Goal: Transaction & Acquisition: Purchase product/service

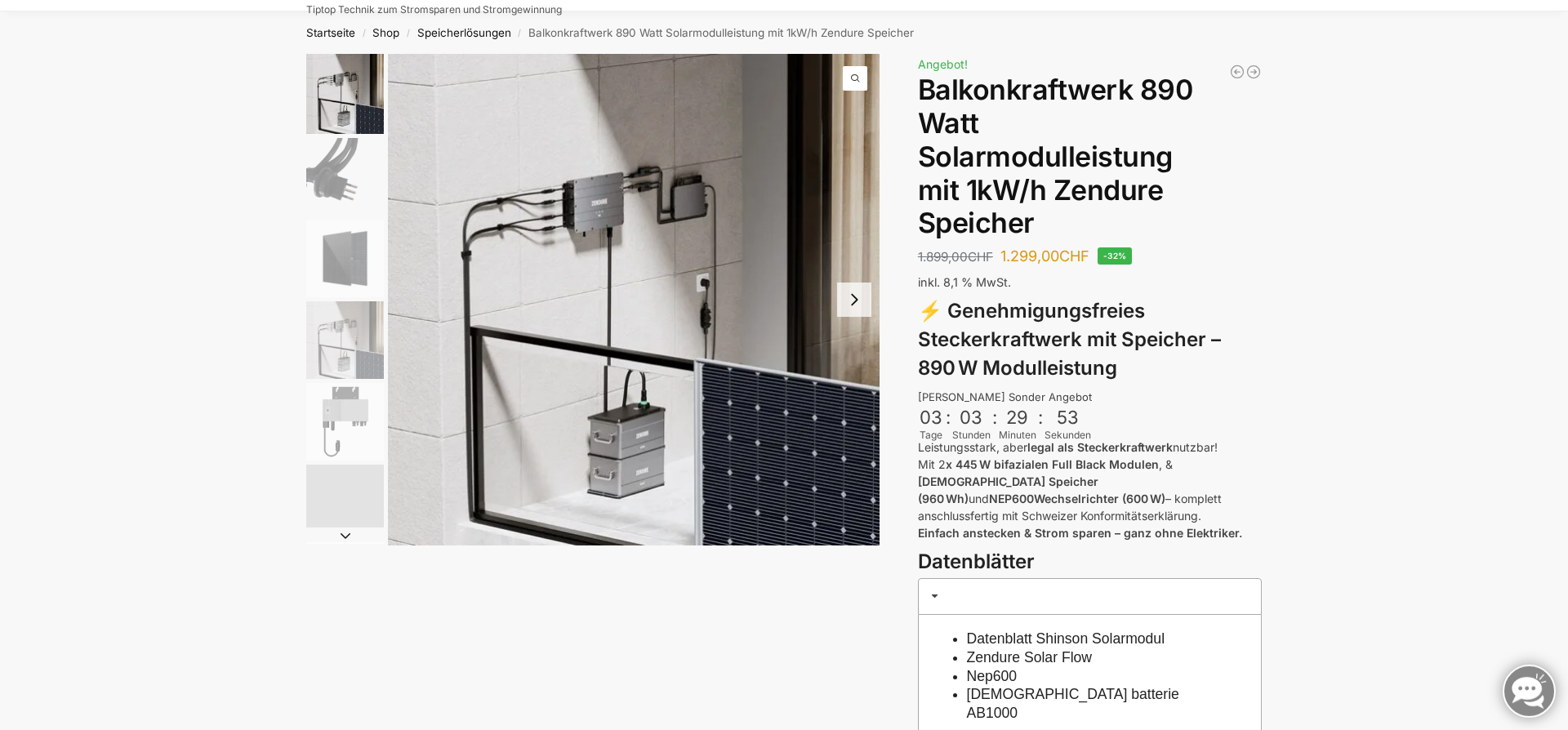
scroll to position [88, 0]
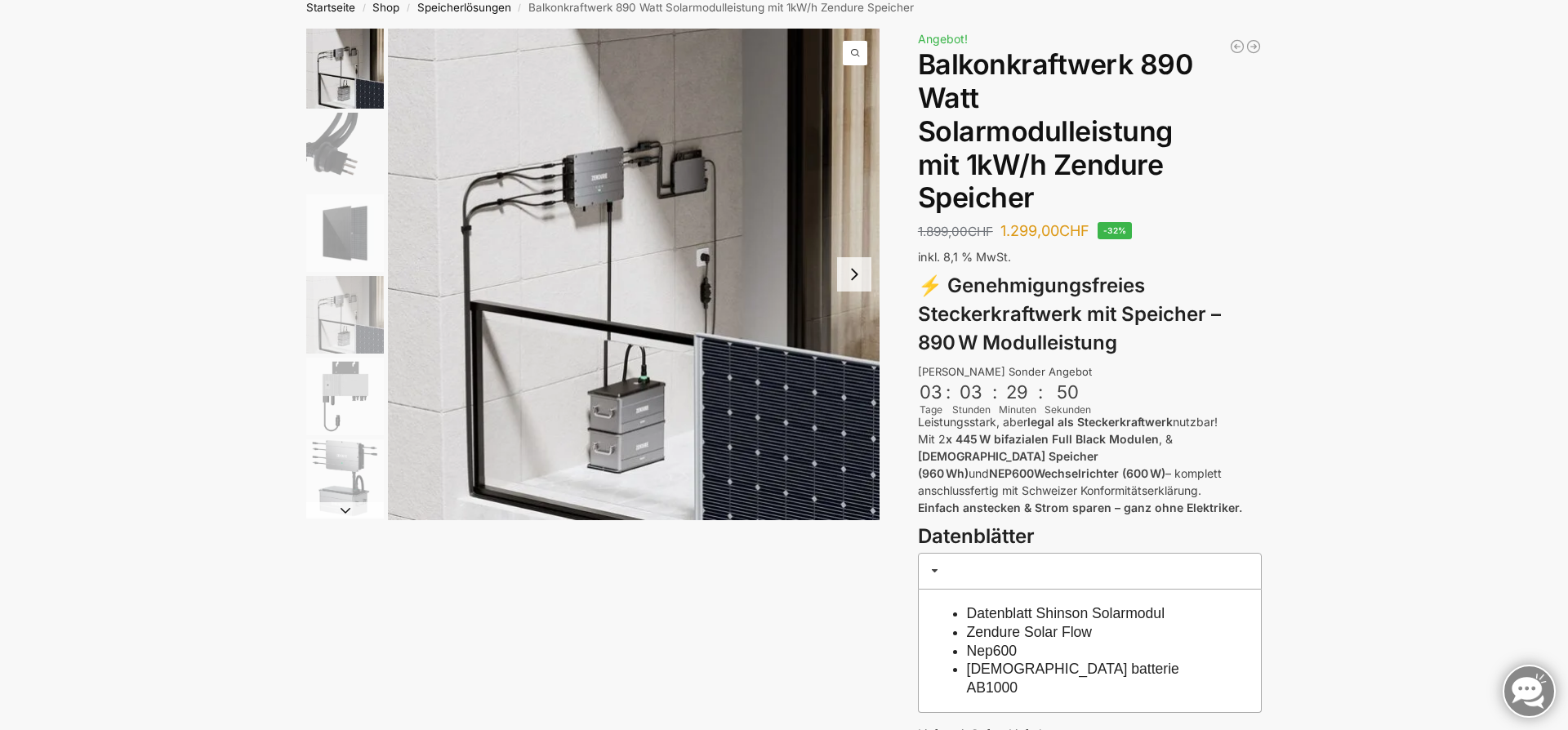
click at [335, 143] on img "2 / 6" at bounding box center [345, 151] width 78 height 78
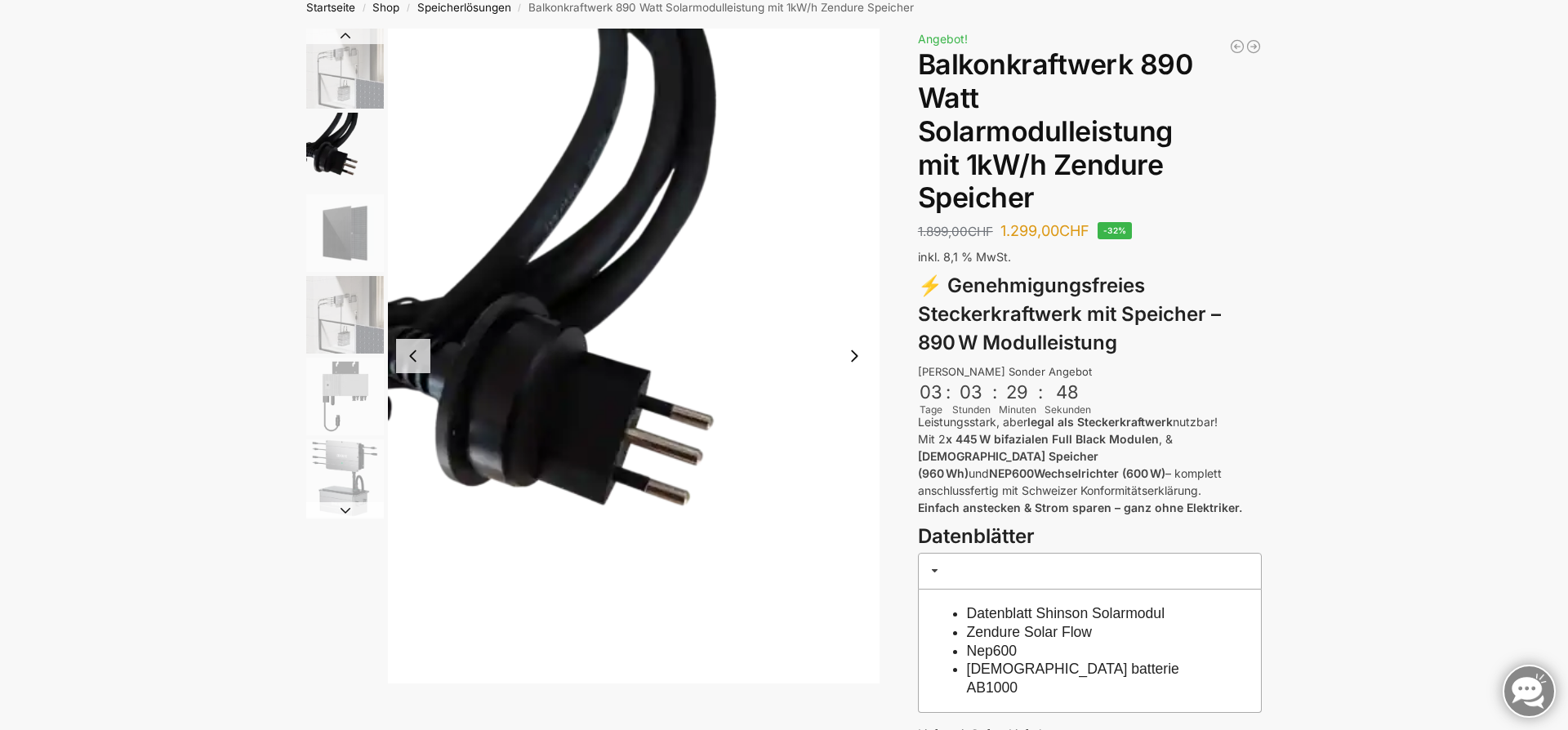
click at [328, 76] on img "1 / 6" at bounding box center [345, 68] width 78 height 80
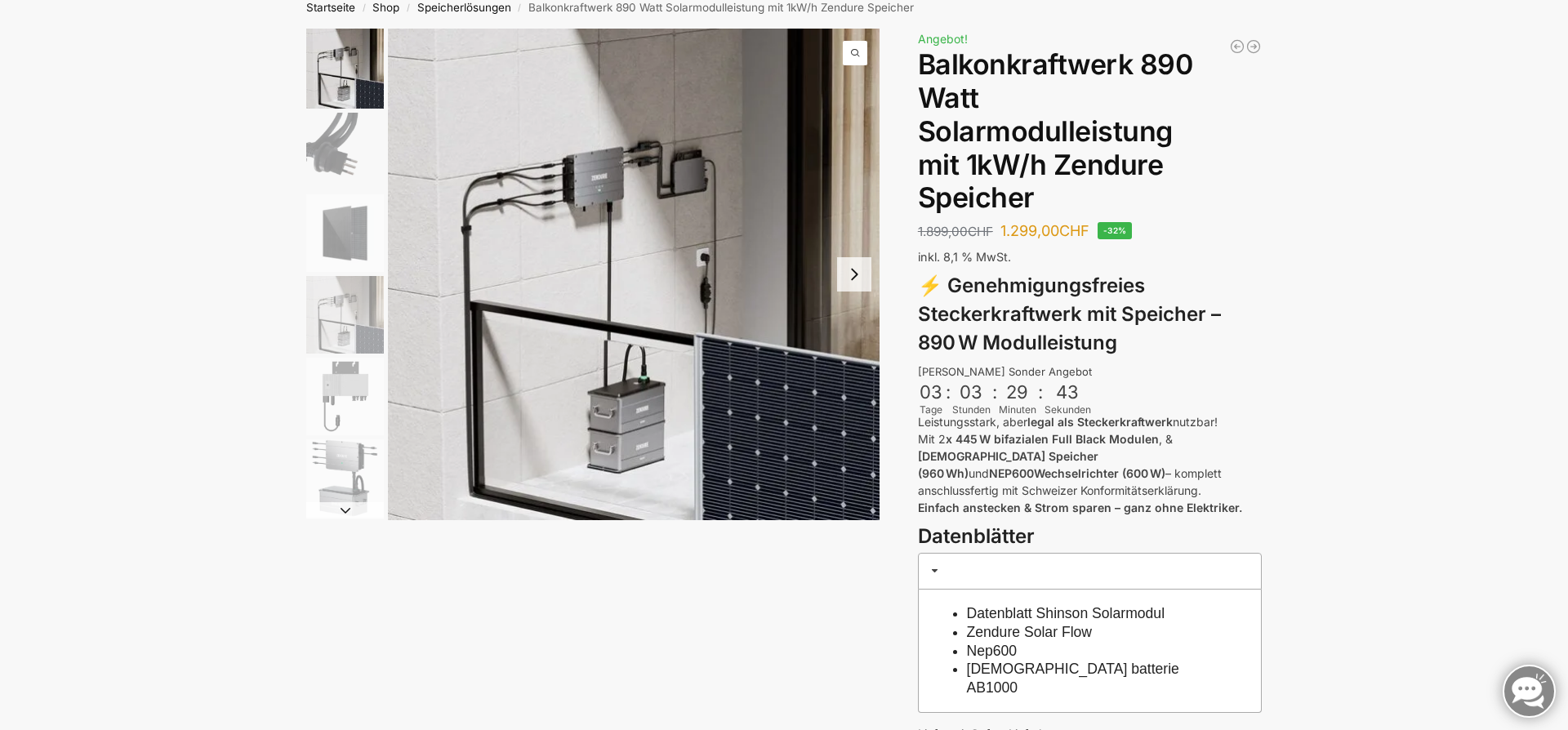
click at [335, 324] on img "4 / 6" at bounding box center [345, 315] width 78 height 78
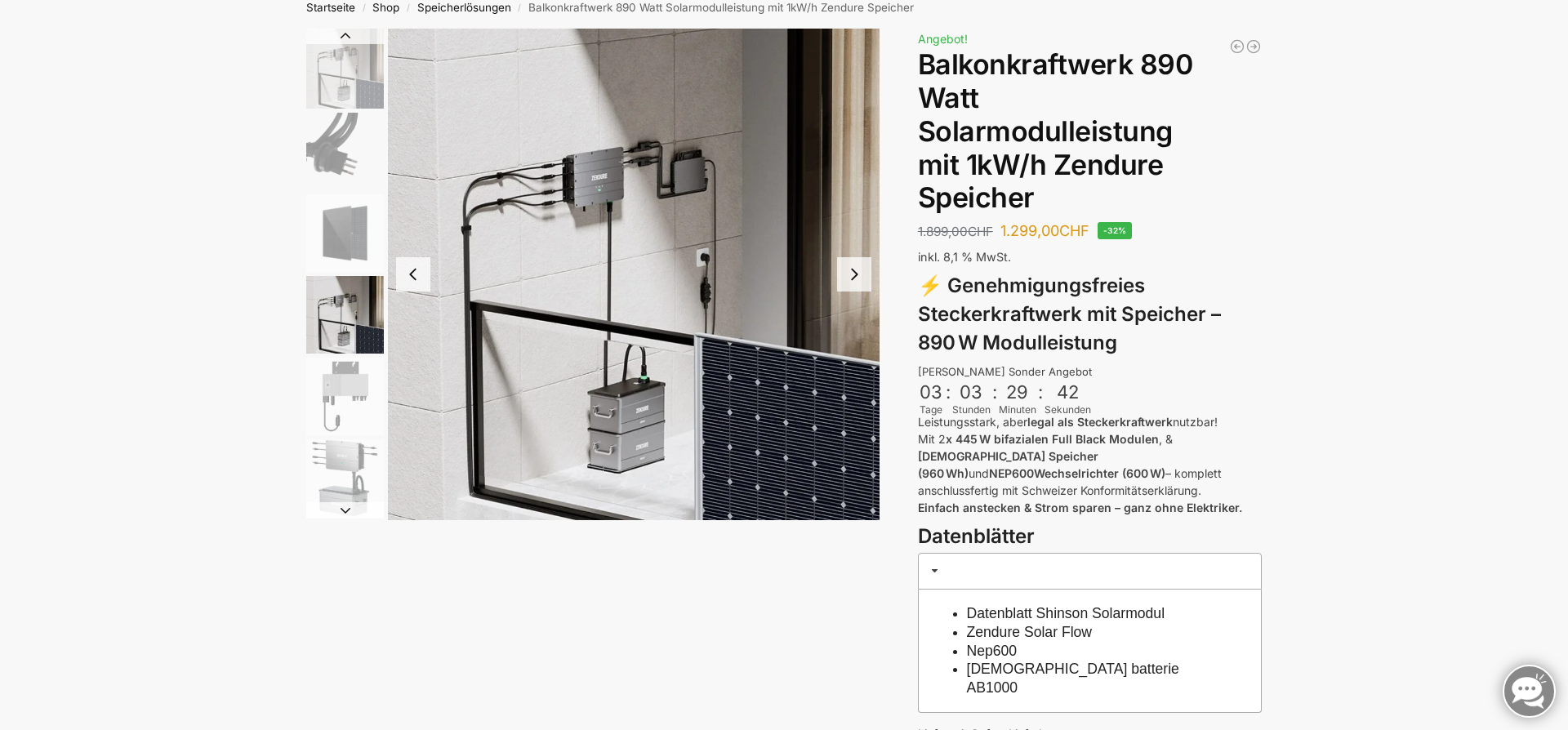
click at [337, 393] on img "5 / 6" at bounding box center [345, 397] width 78 height 78
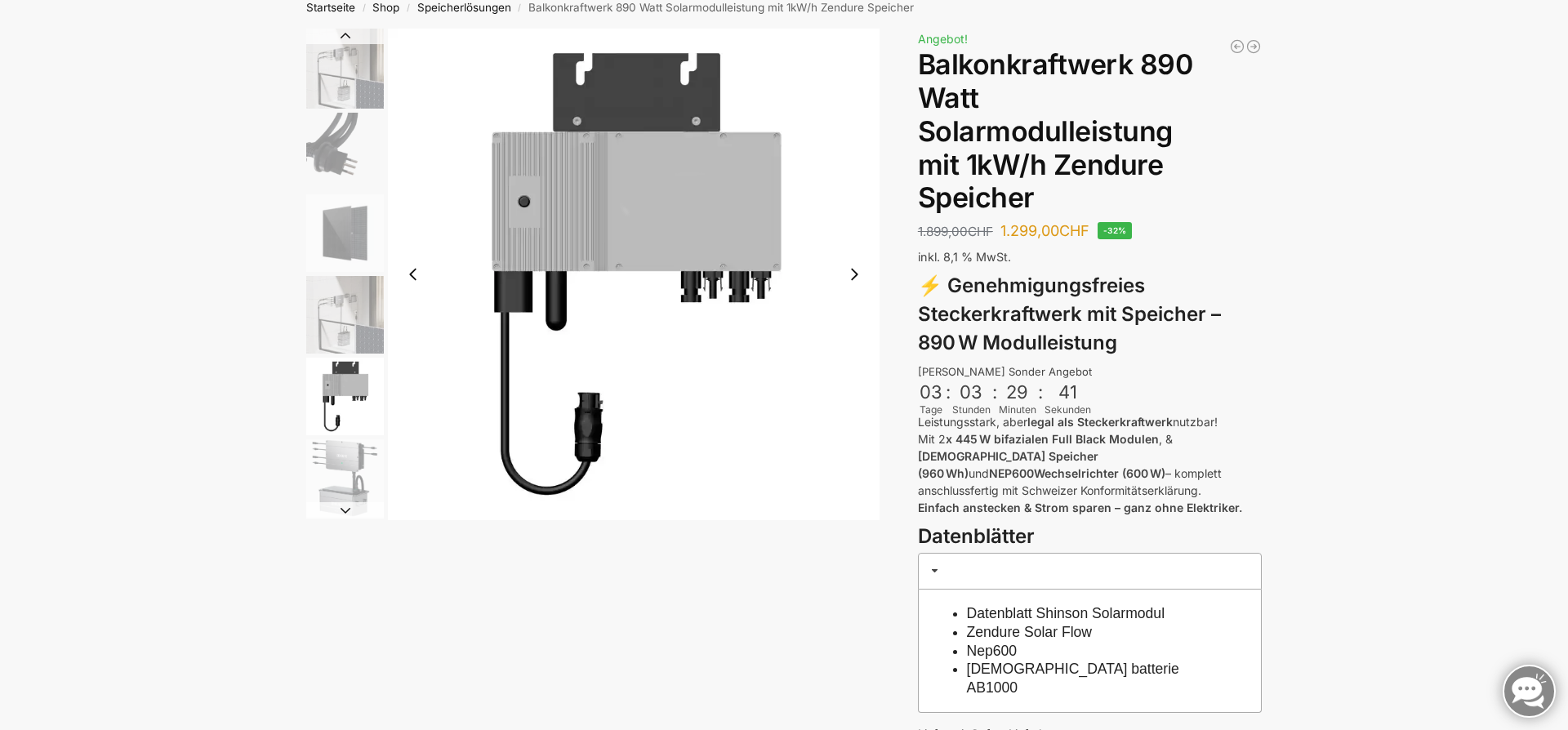
click at [345, 444] on img "6 / 6" at bounding box center [345, 478] width 78 height 78
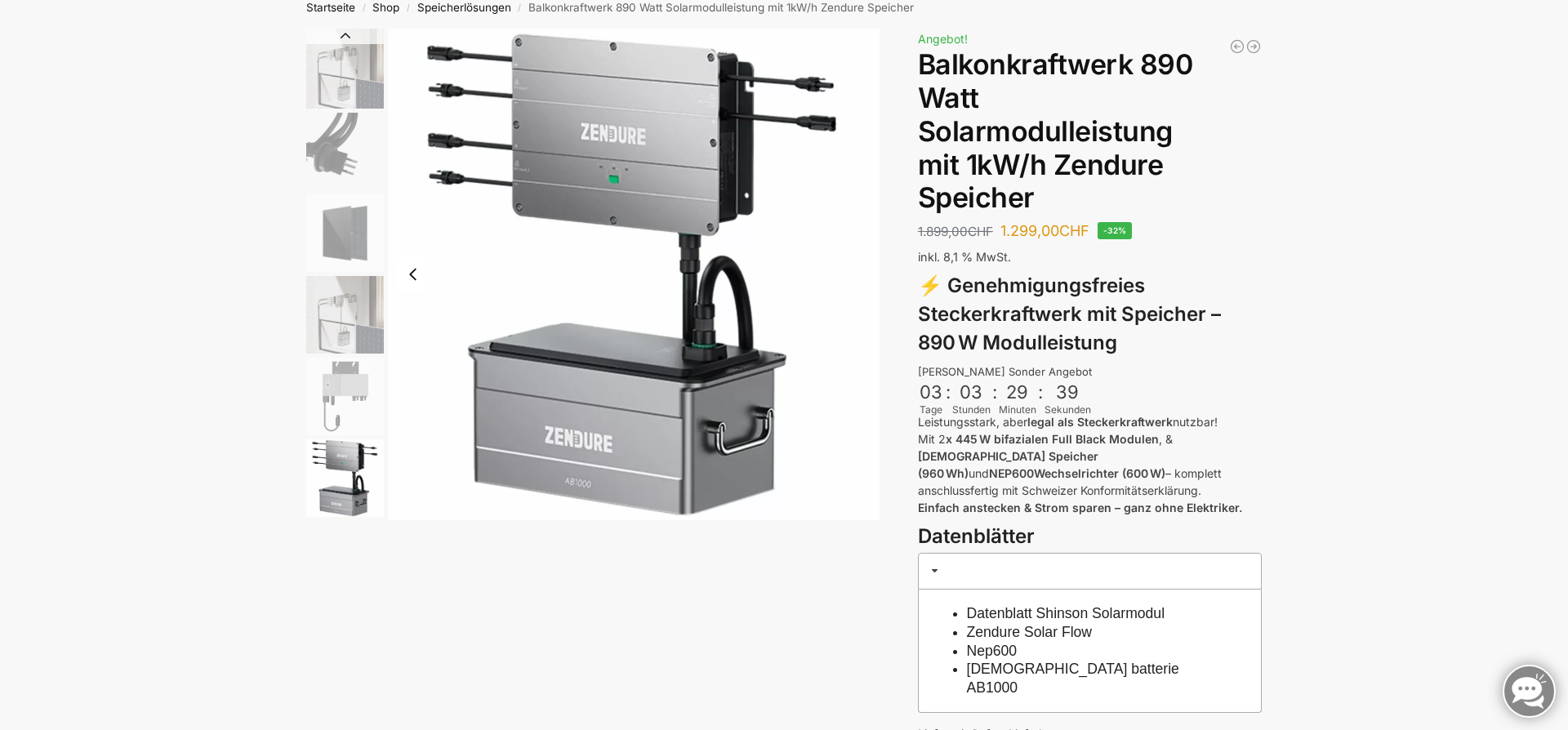
click at [345, 475] on img "6 / 6" at bounding box center [345, 478] width 78 height 78
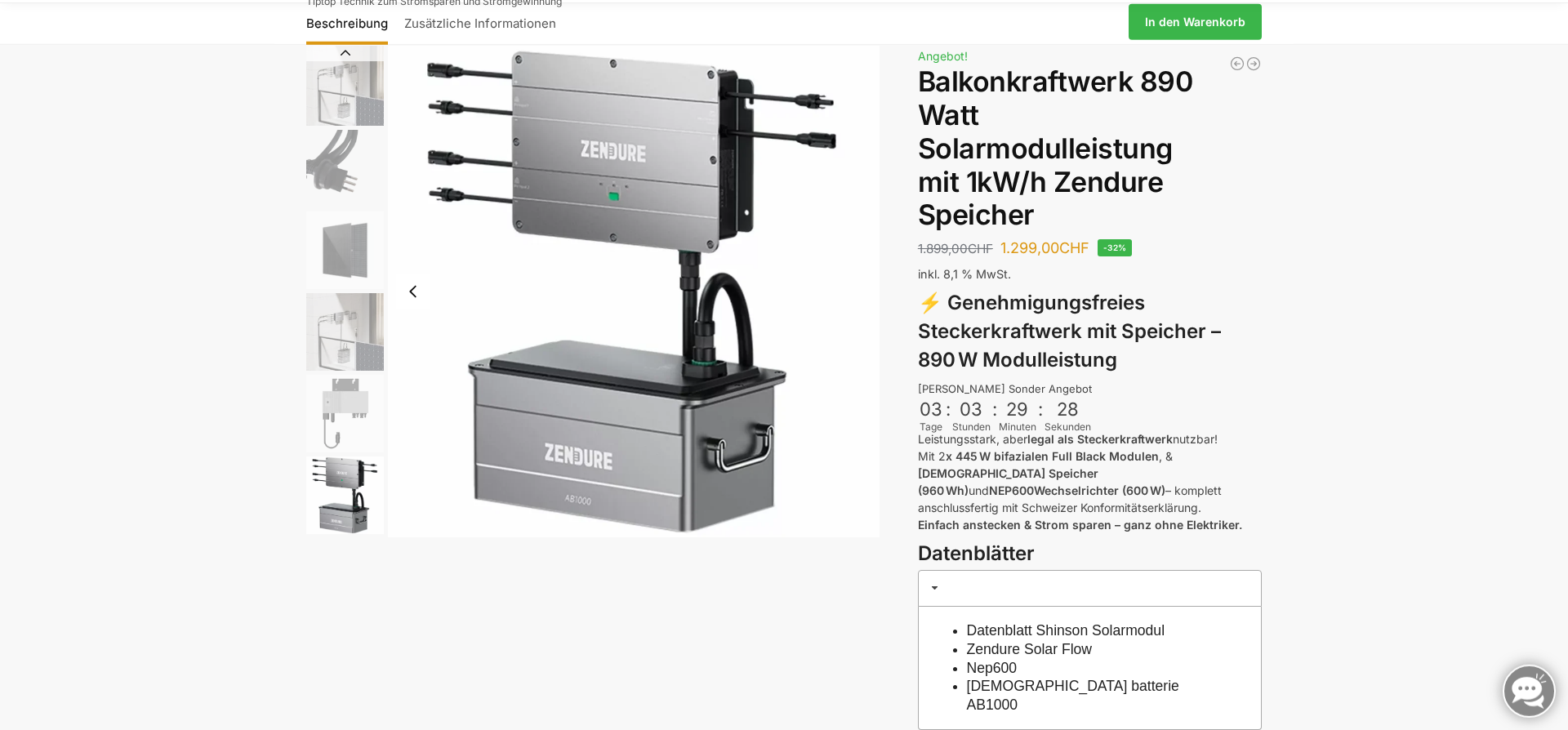
scroll to position [0, 0]
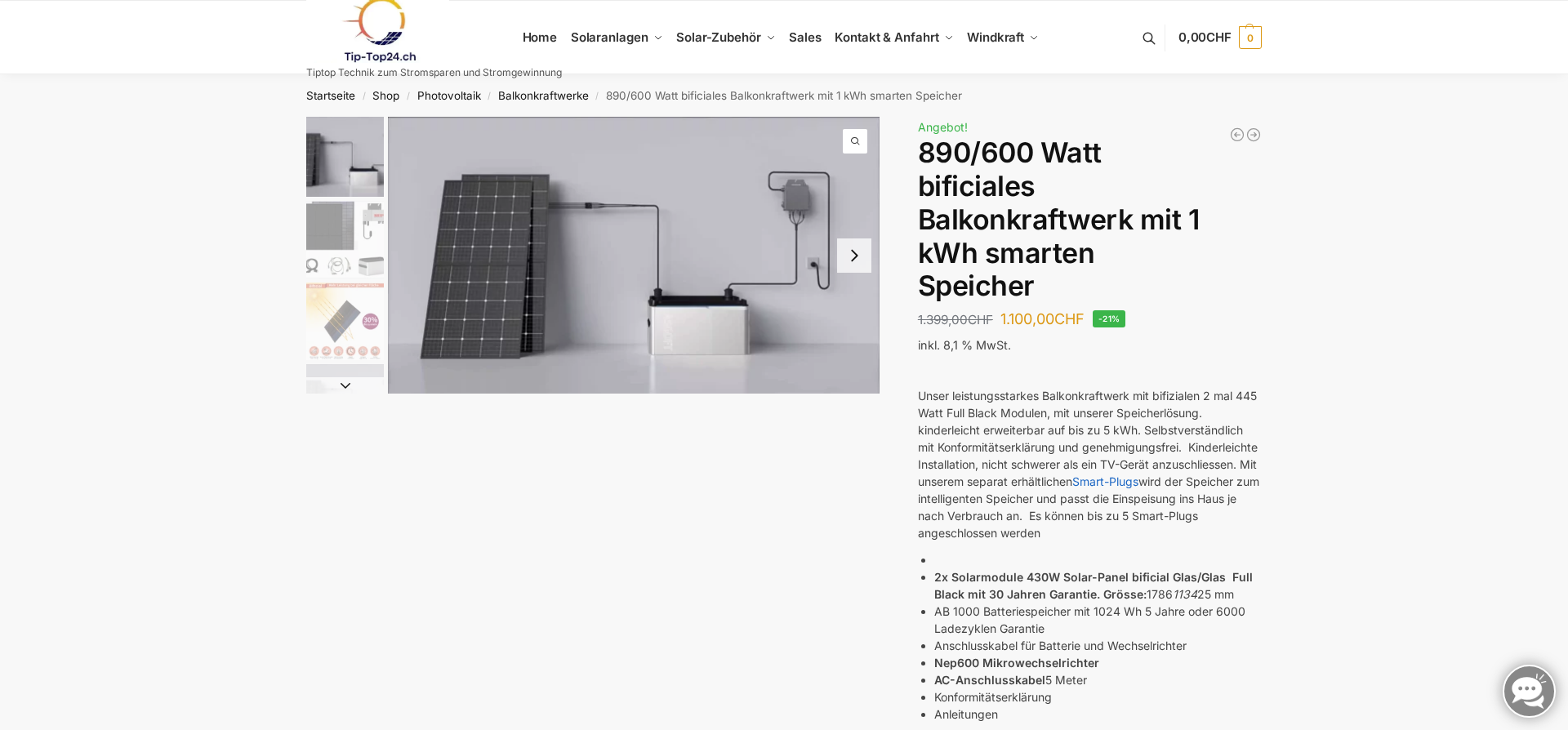
click at [330, 219] on img "2 / 7" at bounding box center [345, 240] width 78 height 78
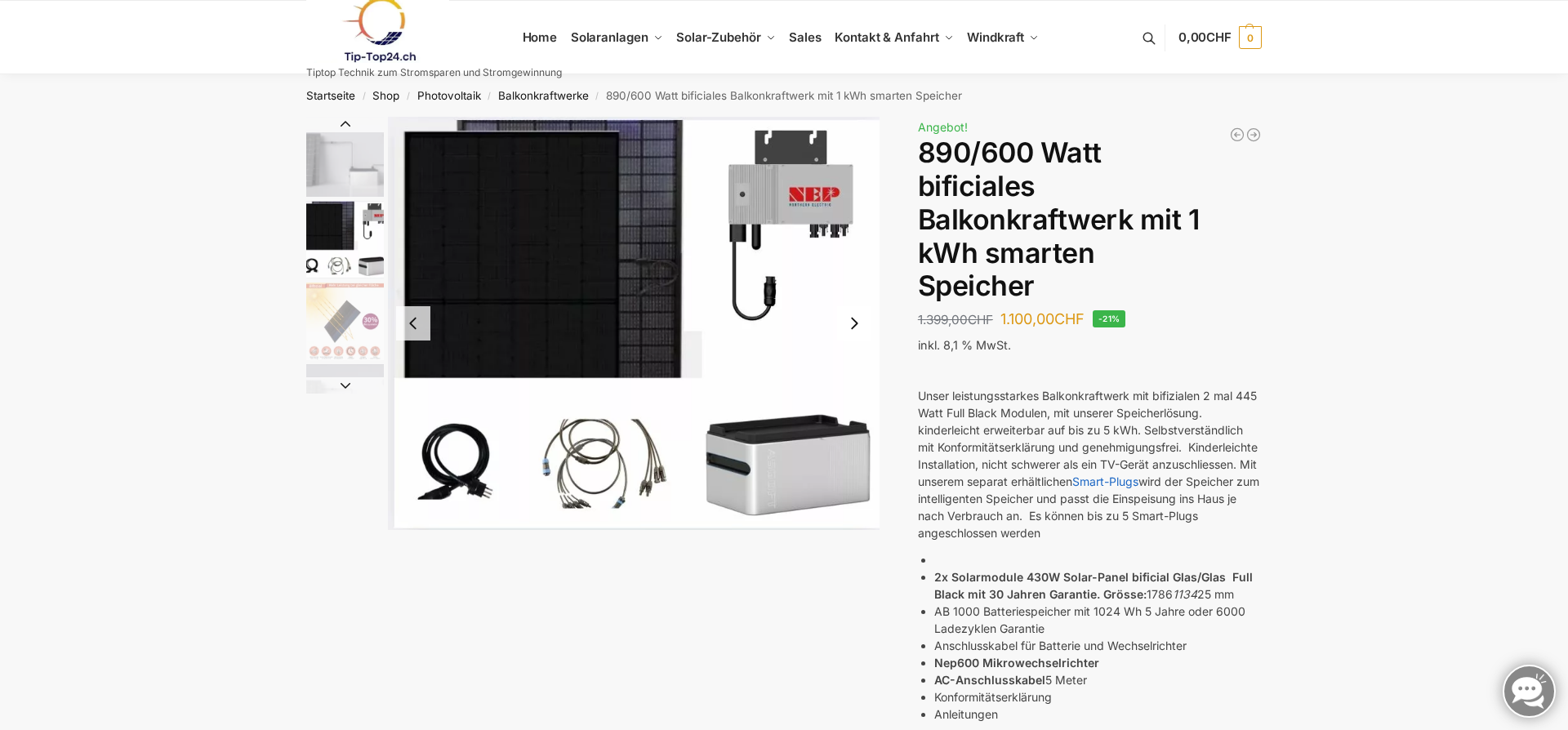
click at [333, 354] on img "3 / 7" at bounding box center [345, 321] width 78 height 78
